Goal: Navigation & Orientation: Find specific page/section

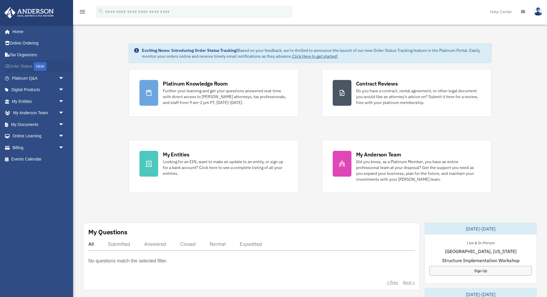
click at [22, 67] on link "Order Status NEW" at bounding box center [38, 67] width 69 height 12
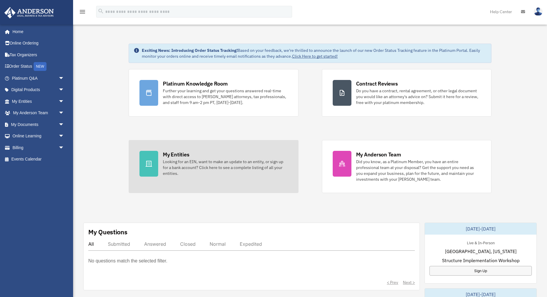
click at [186, 166] on div "Looking for an EIN, want to make an update to an entity, or sign up for a bank …" at bounding box center [225, 168] width 125 height 18
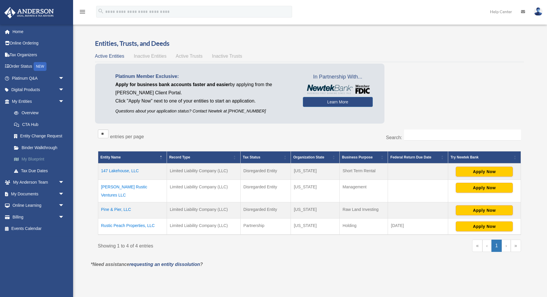
click at [32, 160] on link "My Blueprint" at bounding box center [40, 159] width 65 height 12
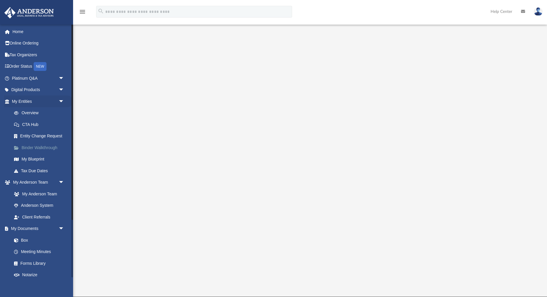
click at [38, 149] on link "Binder Walkthrough" at bounding box center [40, 148] width 65 height 12
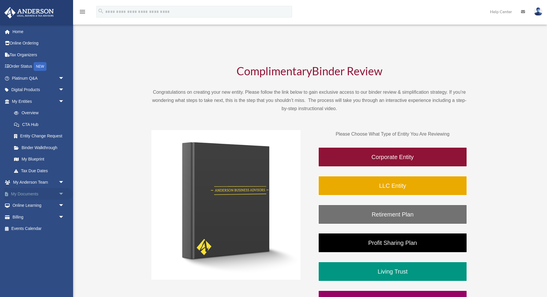
click at [61, 195] on span "arrow_drop_down" at bounding box center [65, 194] width 12 height 12
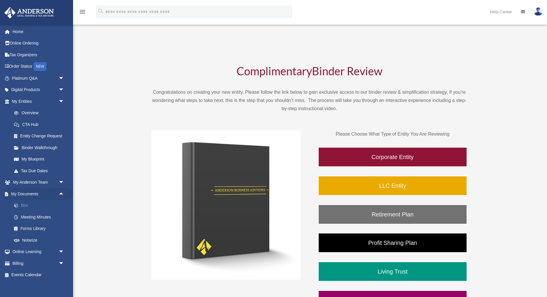
click at [22, 206] on link "Box" at bounding box center [40, 206] width 65 height 12
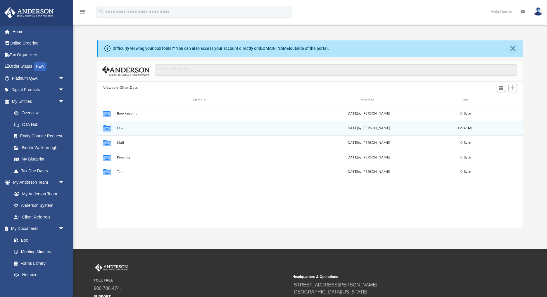
scroll to position [133, 427]
click at [122, 129] on button "Law" at bounding box center [200, 128] width 166 height 4
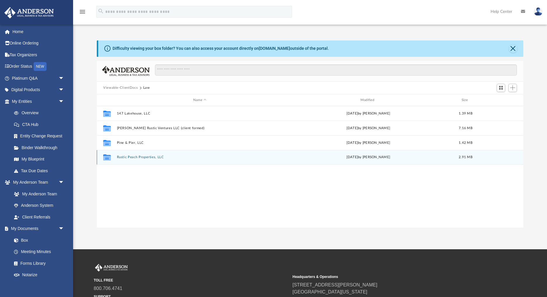
click at [131, 157] on button "Rustic Peach Properties, LLC" at bounding box center [200, 157] width 166 height 4
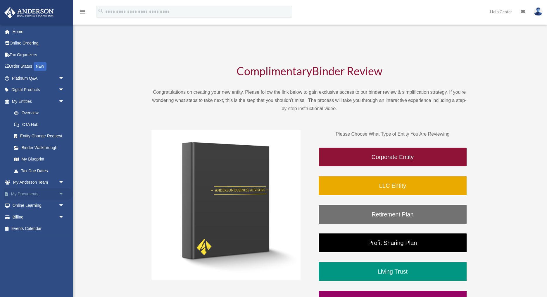
click at [61, 194] on span "arrow_drop_down" at bounding box center [65, 194] width 12 height 12
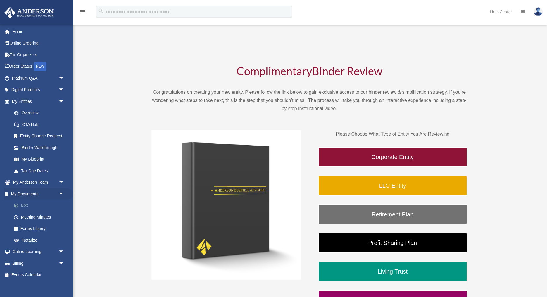
click at [22, 205] on link "Box" at bounding box center [40, 206] width 65 height 12
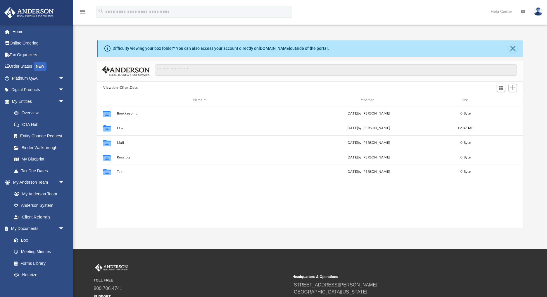
scroll to position [133, 427]
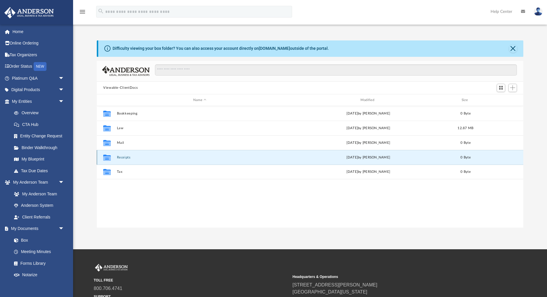
click at [124, 159] on button "Receipts" at bounding box center [200, 157] width 166 height 4
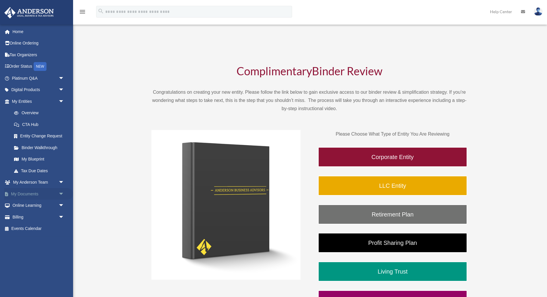
click at [61, 196] on span "arrow_drop_down" at bounding box center [65, 194] width 12 height 12
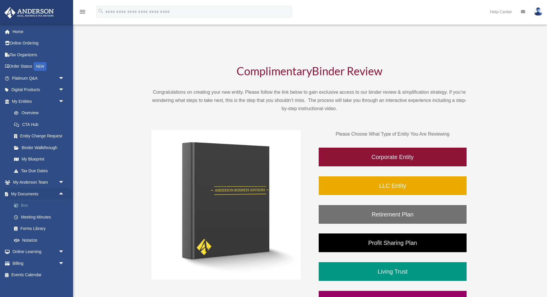
click at [27, 207] on link "Box" at bounding box center [40, 206] width 65 height 12
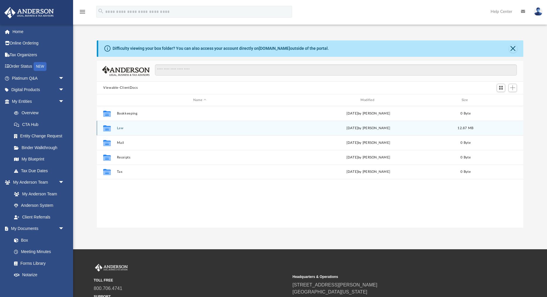
scroll to position [133, 427]
click at [129, 131] on div "Collaborated Folder Law Thu Sep 18 2025 by Jim Morris 12.87 MB" at bounding box center [310, 128] width 427 height 15
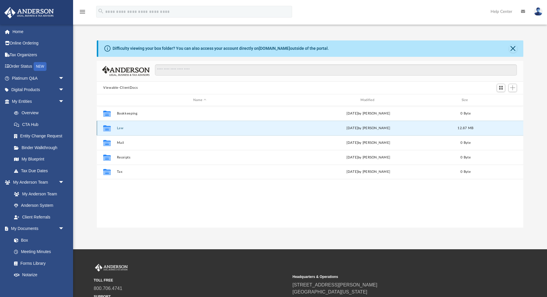
click at [122, 130] on div "Collaborated Folder Law Thu Sep 18 2025 by Jim Morris 12.87 MB" at bounding box center [310, 128] width 427 height 15
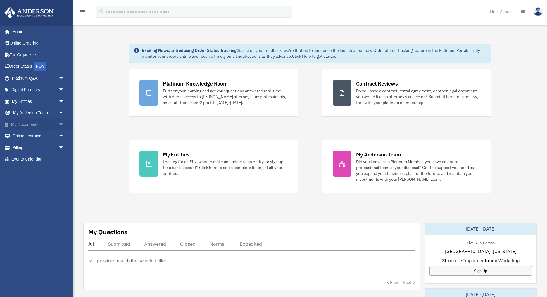
click at [61, 124] on span "arrow_drop_down" at bounding box center [65, 124] width 12 height 12
click at [61, 183] on span "arrow_drop_down" at bounding box center [65, 182] width 12 height 12
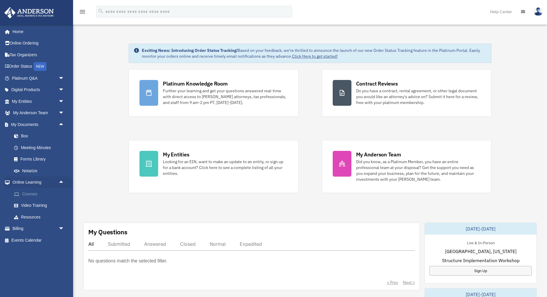
click at [31, 194] on link "Courses" at bounding box center [40, 194] width 65 height 12
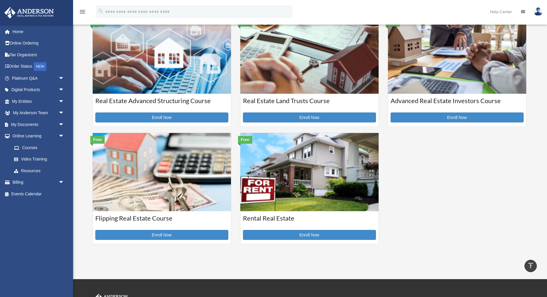
scroll to position [142, 0]
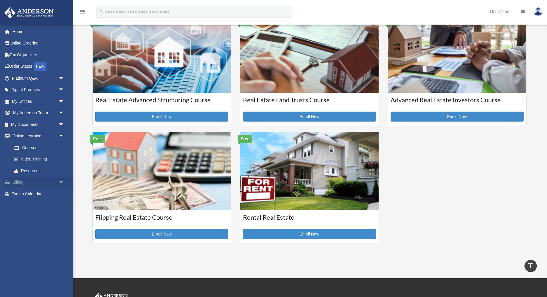
click at [60, 182] on span "arrow_drop_down" at bounding box center [65, 182] width 12 height 12
click at [27, 196] on link "$ Open Invoices" at bounding box center [40, 194] width 65 height 12
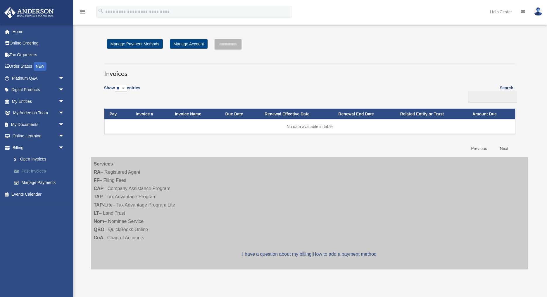
click at [32, 173] on link "Past Invoices" at bounding box center [40, 171] width 65 height 12
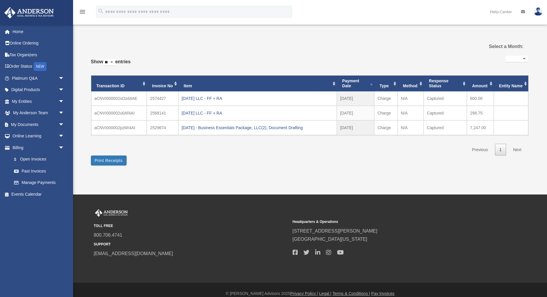
select select
click at [26, 194] on link "Events Calendar" at bounding box center [38, 194] width 69 height 12
